Goal: Task Accomplishment & Management: Use online tool/utility

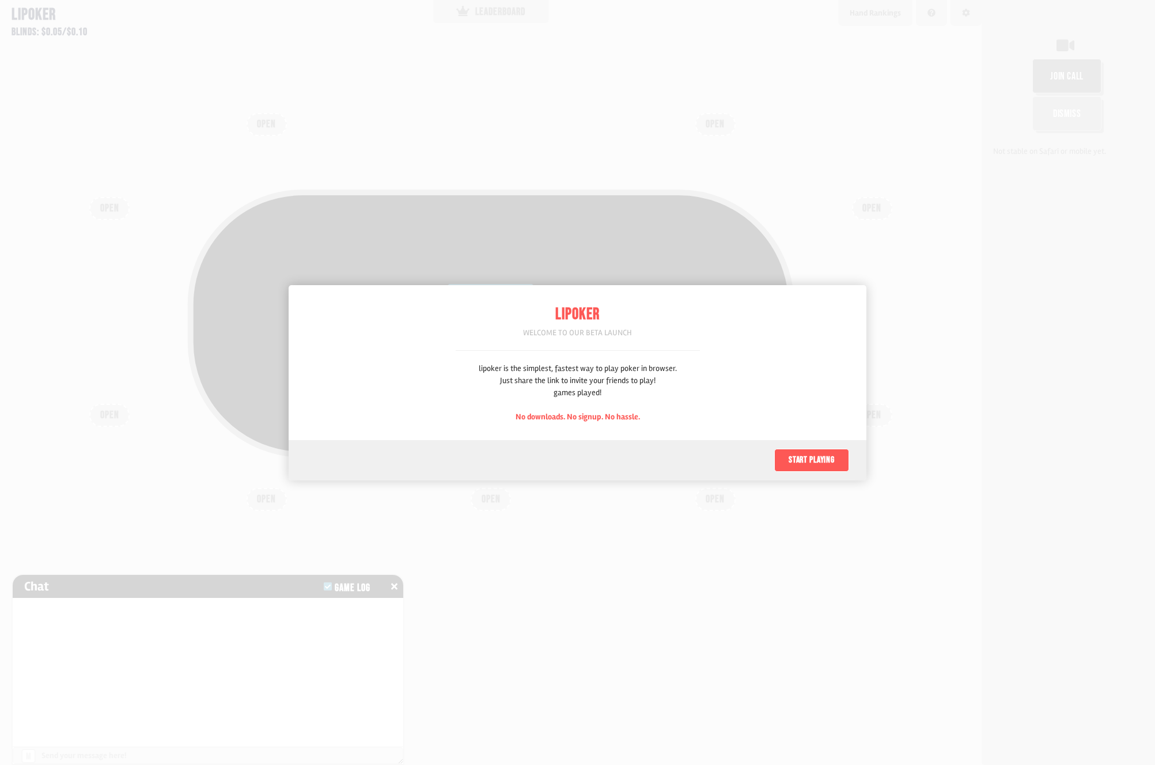
scroll to position [58, 0]
click at [822, 458] on button "Start playing" at bounding box center [811, 460] width 75 height 23
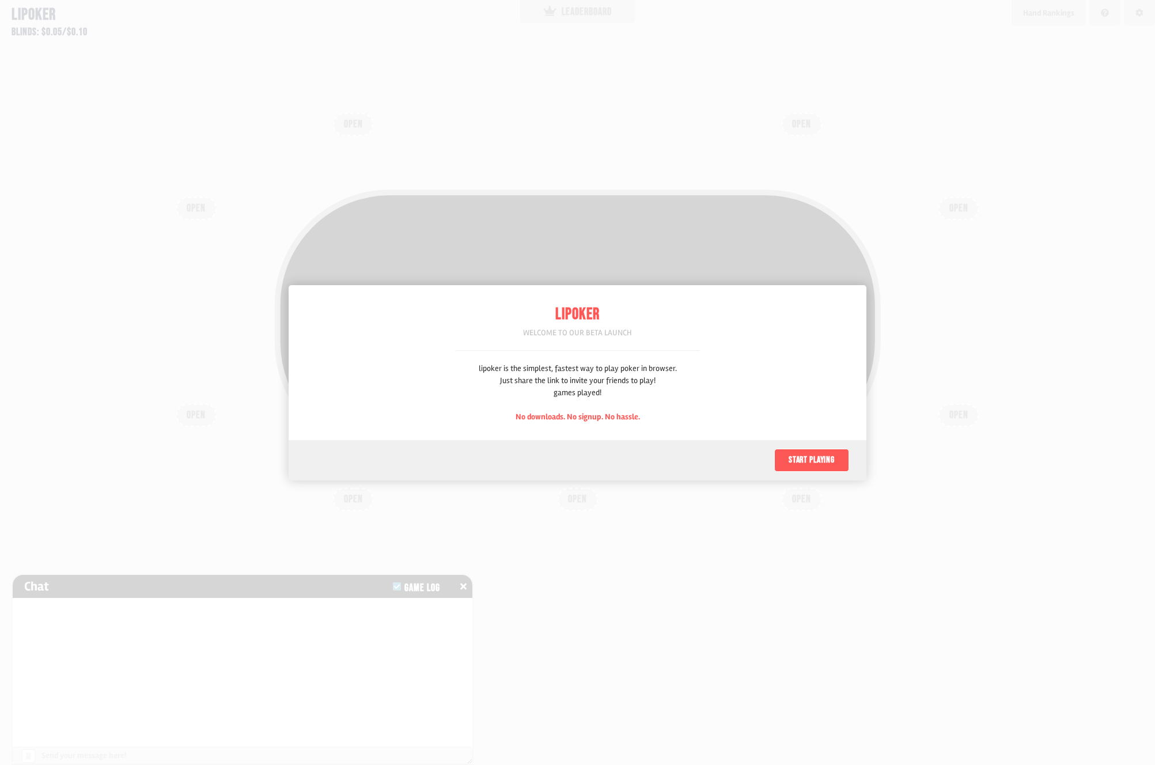
scroll to position [58, 0]
click at [820, 456] on button "Start playing" at bounding box center [811, 460] width 75 height 23
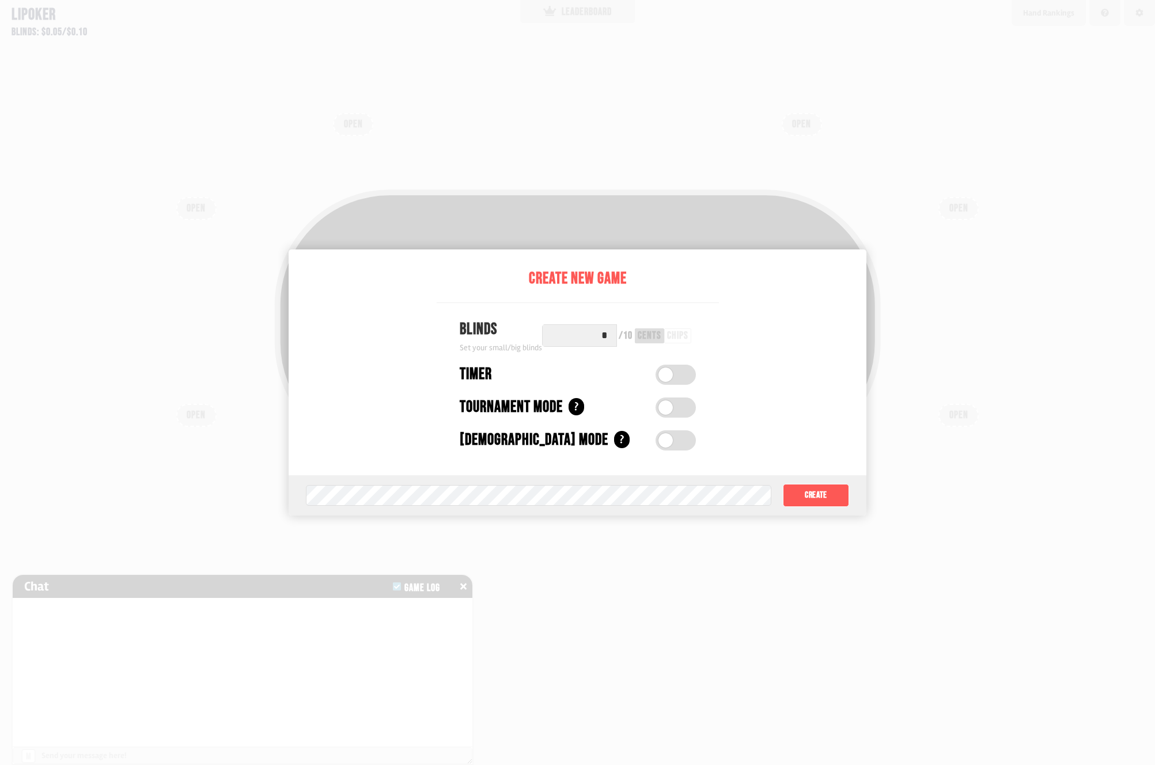
click at [681, 373] on label at bounding box center [675, 375] width 40 height 20
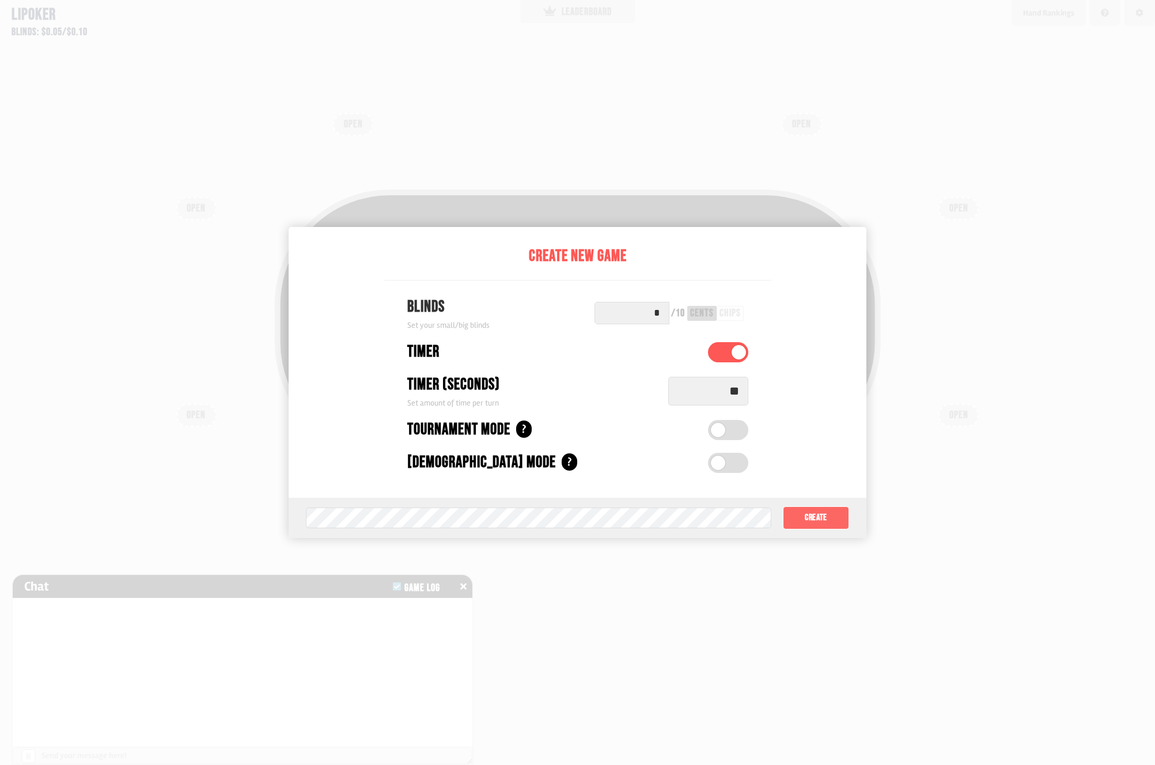
click at [817, 512] on button "Create" at bounding box center [816, 517] width 66 height 23
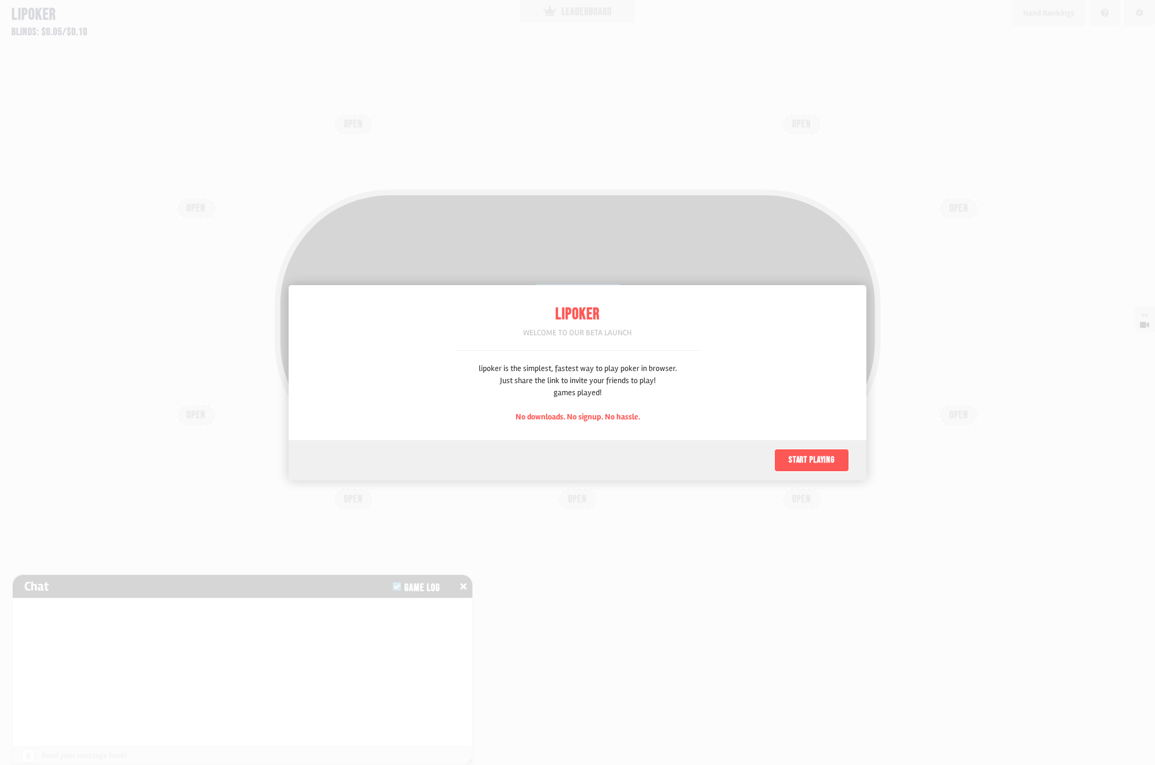
scroll to position [58, 0]
click at [817, 465] on button "Start playing" at bounding box center [811, 460] width 75 height 23
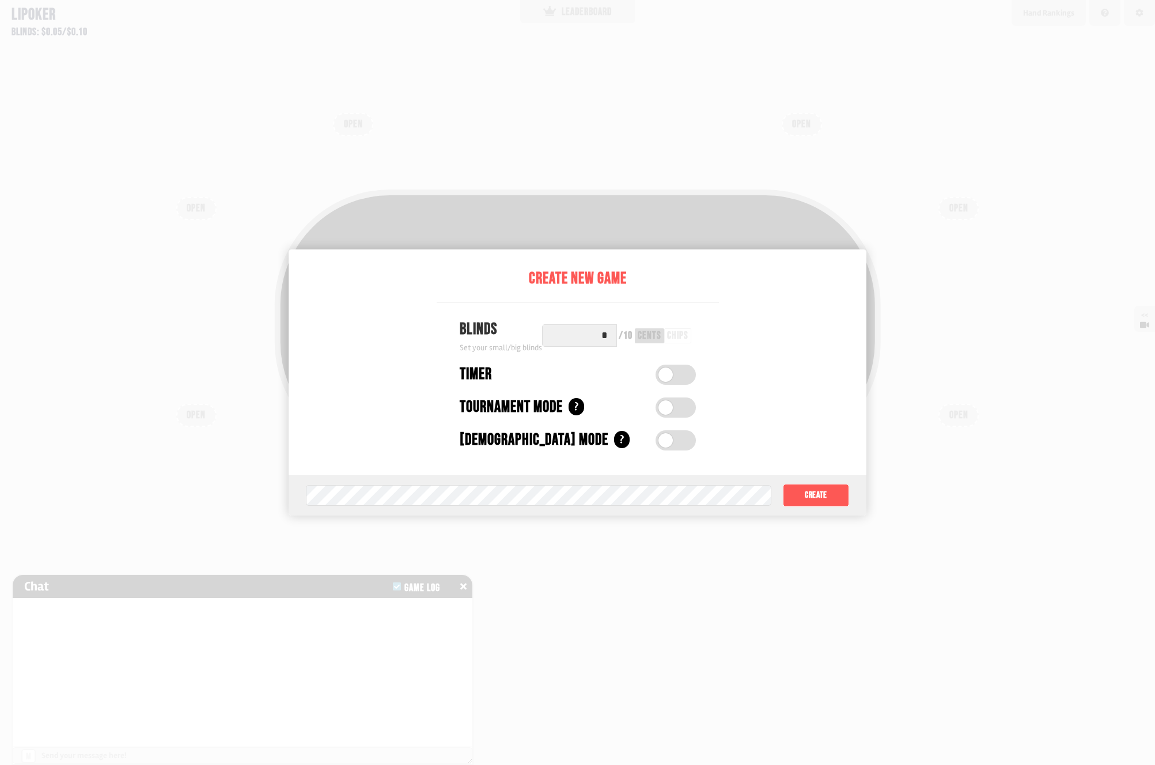
click at [672, 376] on label at bounding box center [675, 375] width 40 height 20
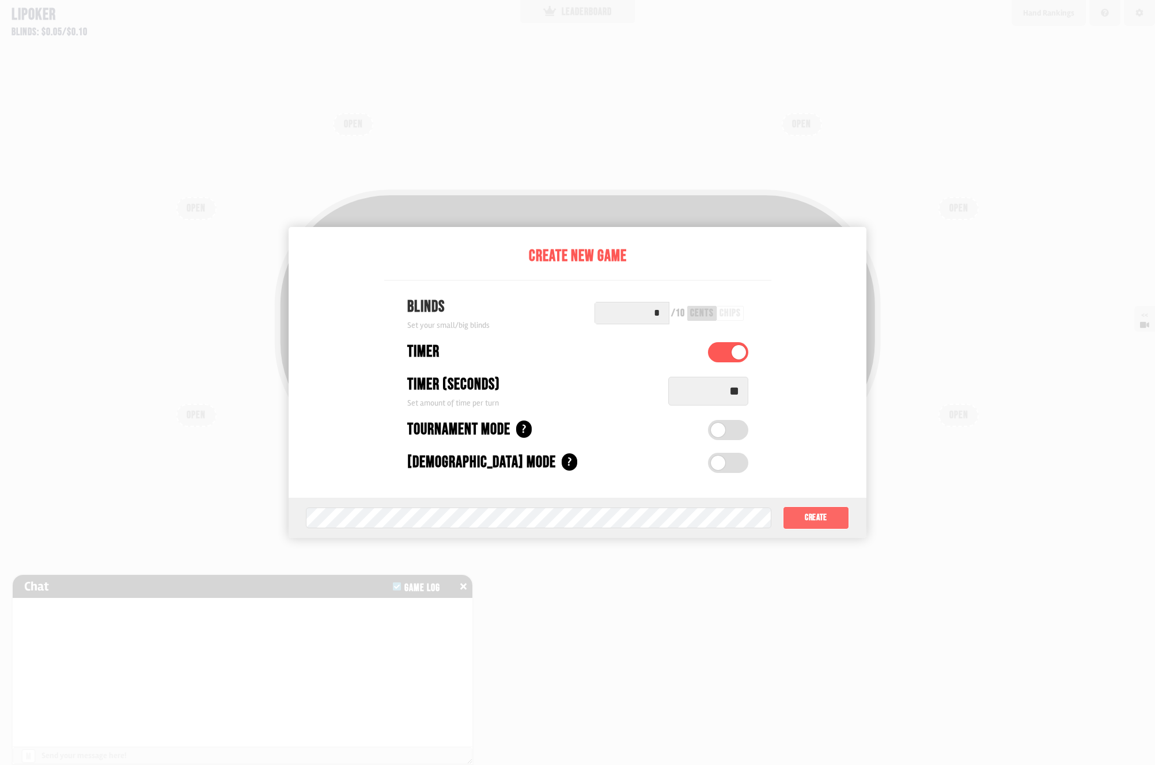
click at [811, 511] on button "Create" at bounding box center [816, 517] width 66 height 23
